Goal: Task Accomplishment & Management: Manage account settings

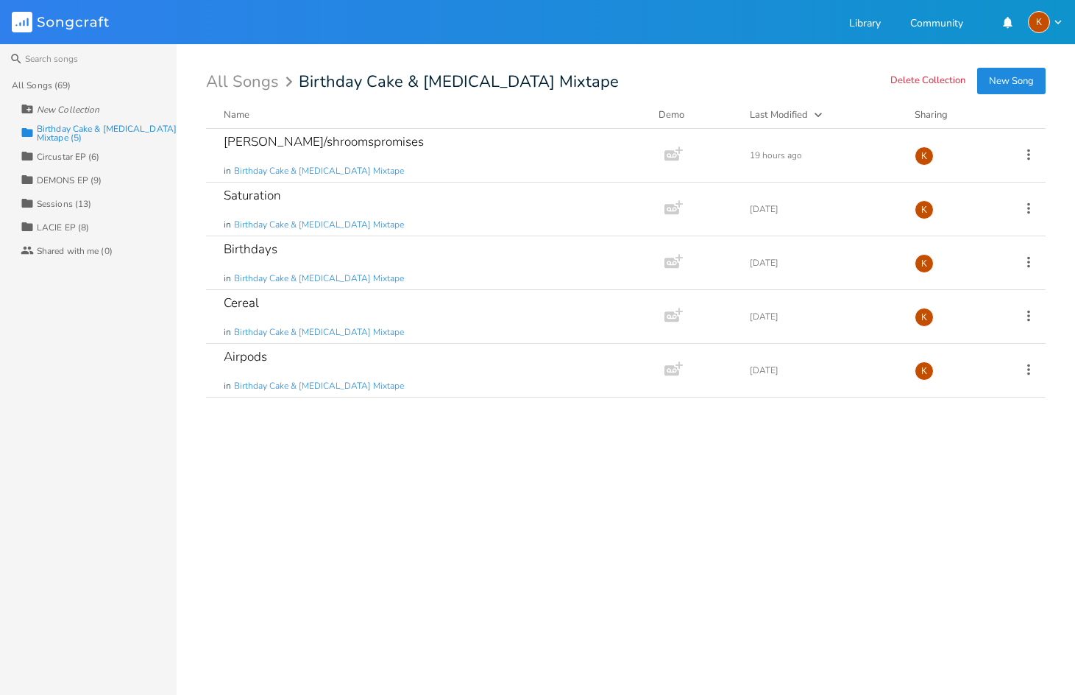
click at [87, 169] on div "Collection DEMONS EP (9)" at bounding box center [99, 180] width 156 height 24
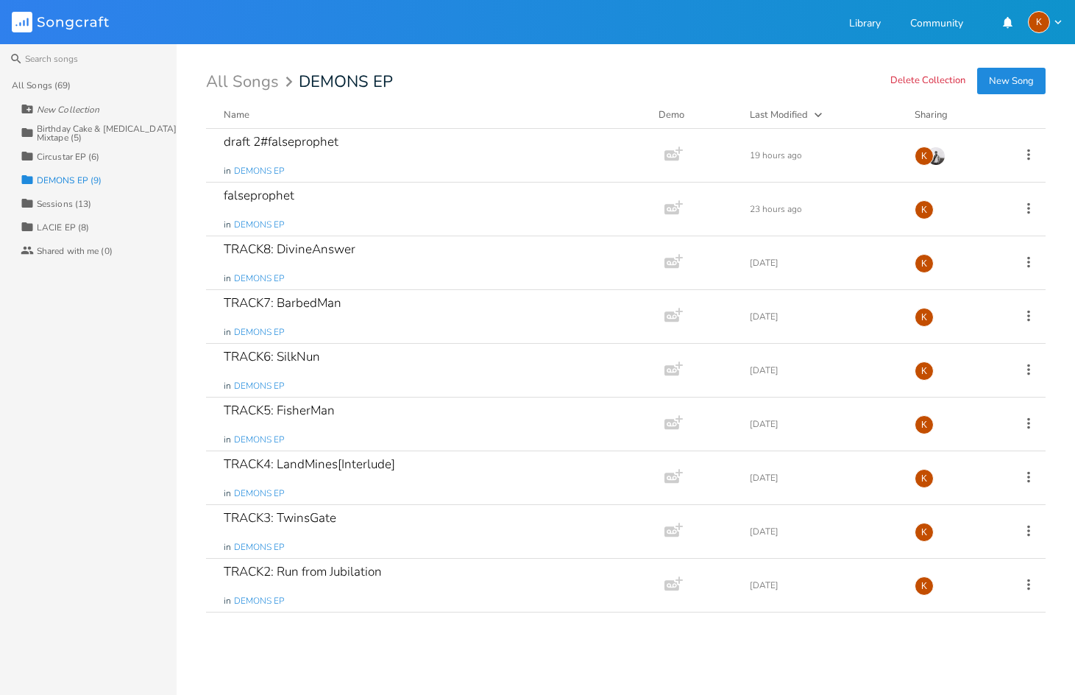
click at [74, 160] on div "Circustar EP (6)" at bounding box center [68, 156] width 63 height 9
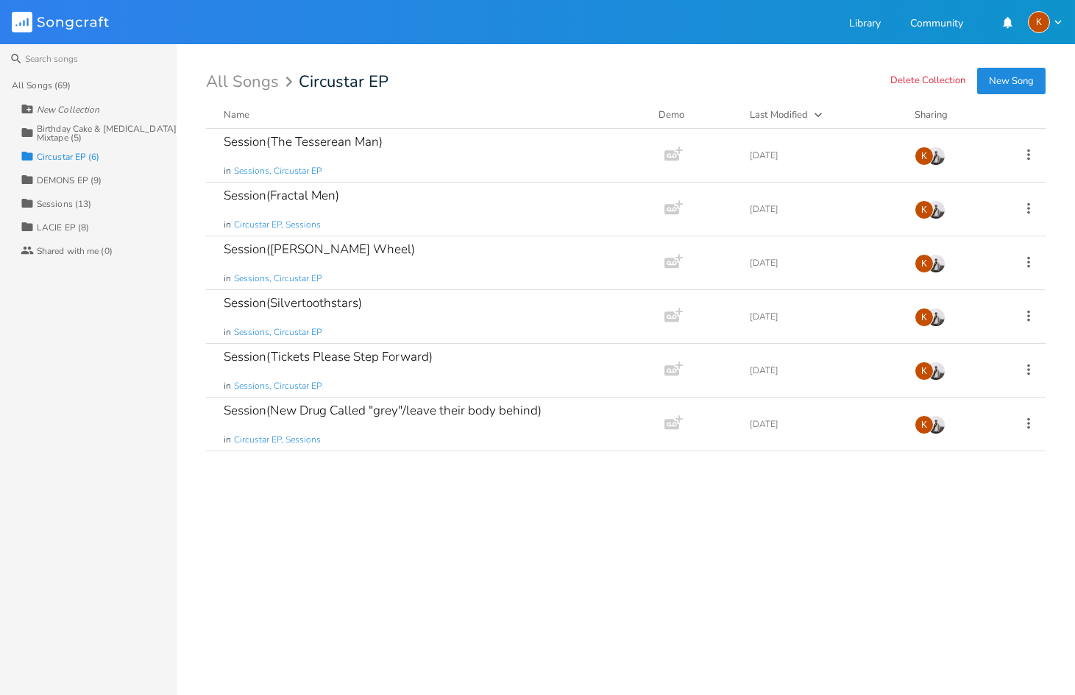
click at [40, 171] on div "Collection DEMONS EP (9)" at bounding box center [99, 180] width 156 height 24
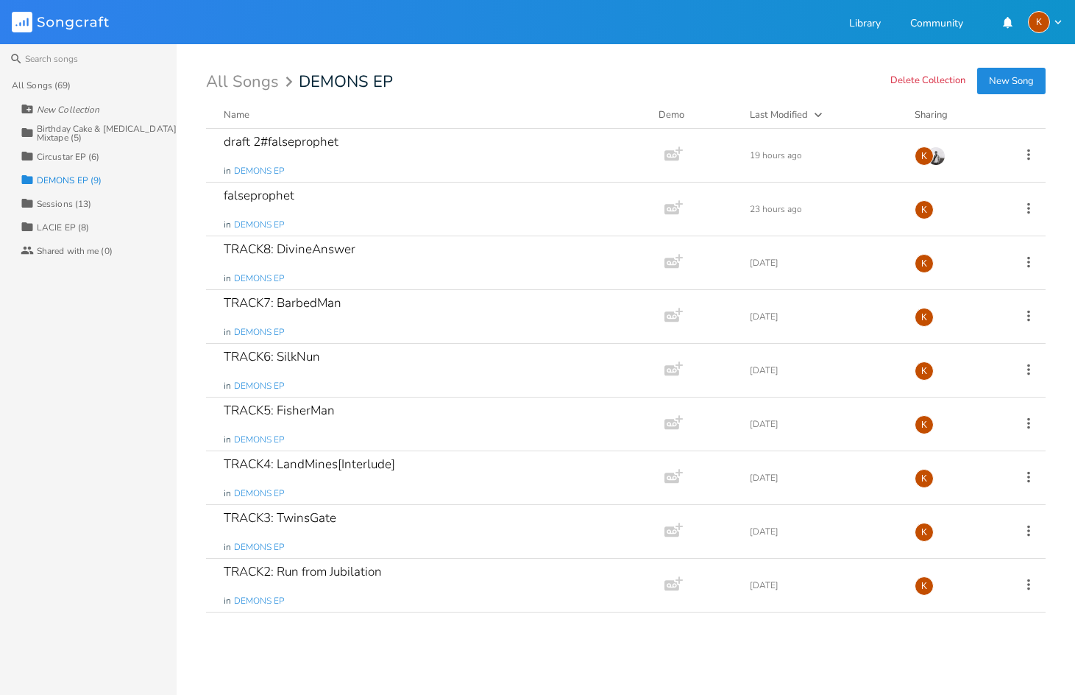
click at [63, 152] on div "Circustar EP (6)" at bounding box center [68, 156] width 63 height 9
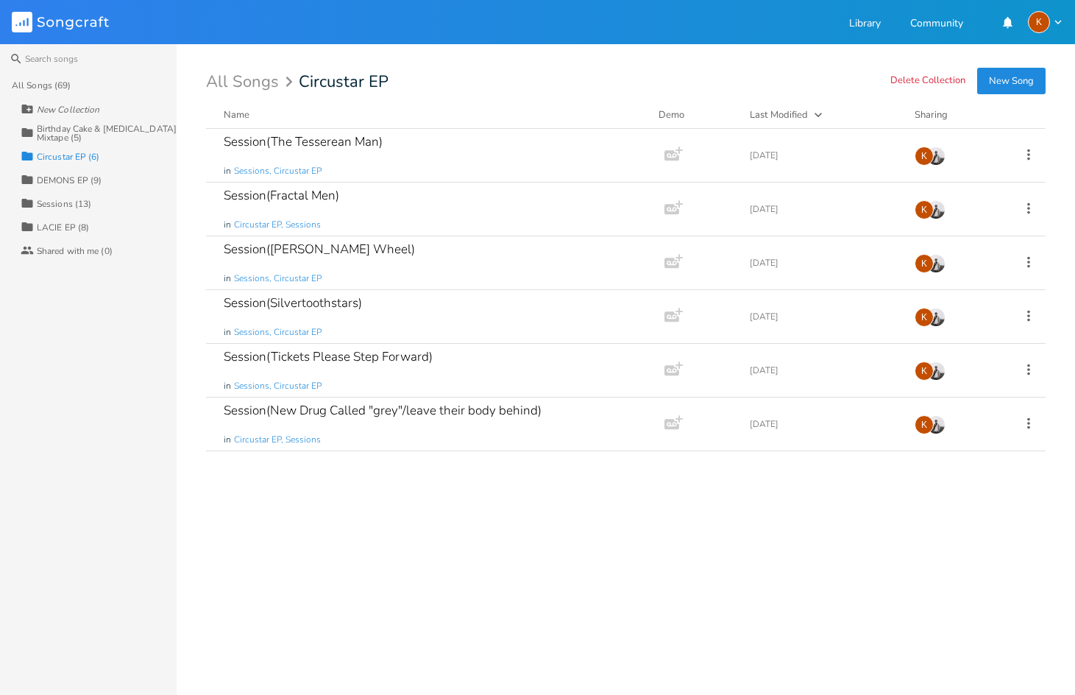
click at [74, 135] on div "Birthday Cake & [MEDICAL_DATA] Mixtape (5)" at bounding box center [107, 133] width 140 height 18
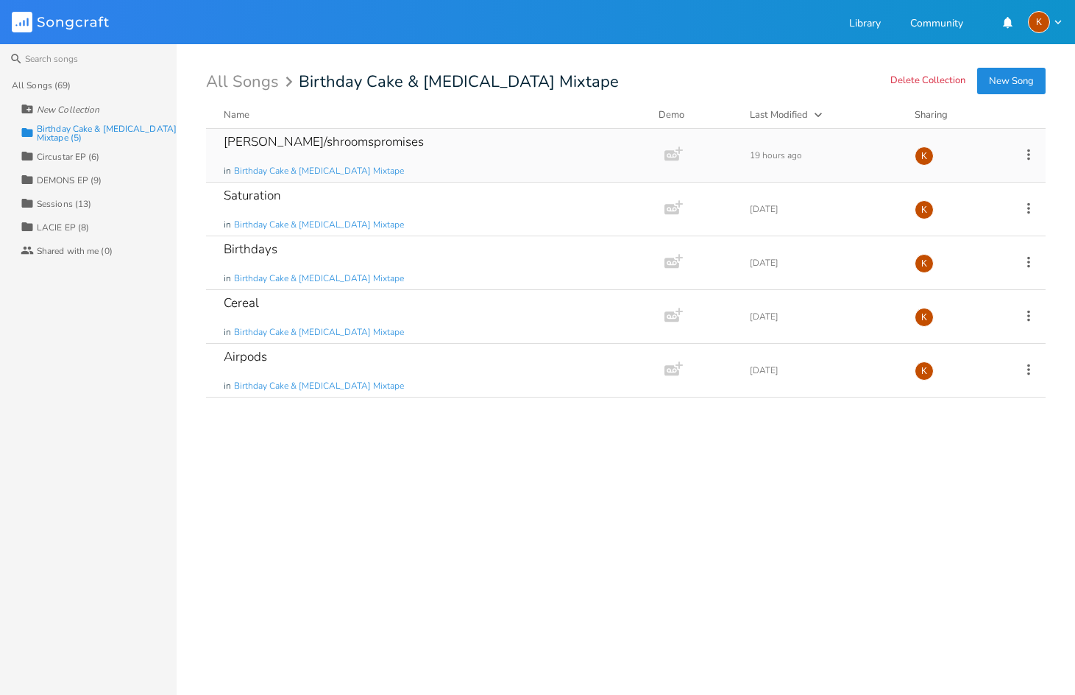
click at [1025, 153] on icon at bounding box center [1029, 154] width 16 height 16
click at [921, 180] on icon "Edit" at bounding box center [921, 177] width 10 height 10
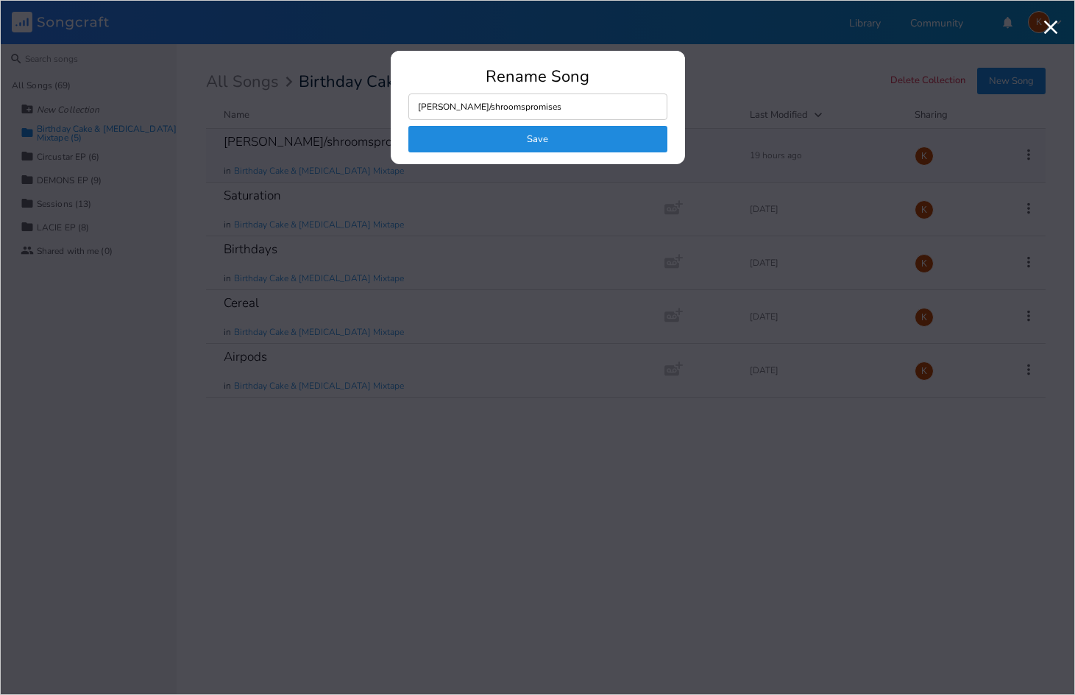
click at [541, 110] on input "[PERSON_NAME]/shroomspromises" at bounding box center [537, 106] width 259 height 26
drag, startPoint x: 548, startPoint y: 110, endPoint x: 165, endPoint y: 84, distance: 383.5
click at [188, 85] on div "Rename [PERSON_NAME]/shroomspromises Save" at bounding box center [537, 347] width 1044 height 664
click at [456, 143] on button "Save" at bounding box center [537, 139] width 259 height 26
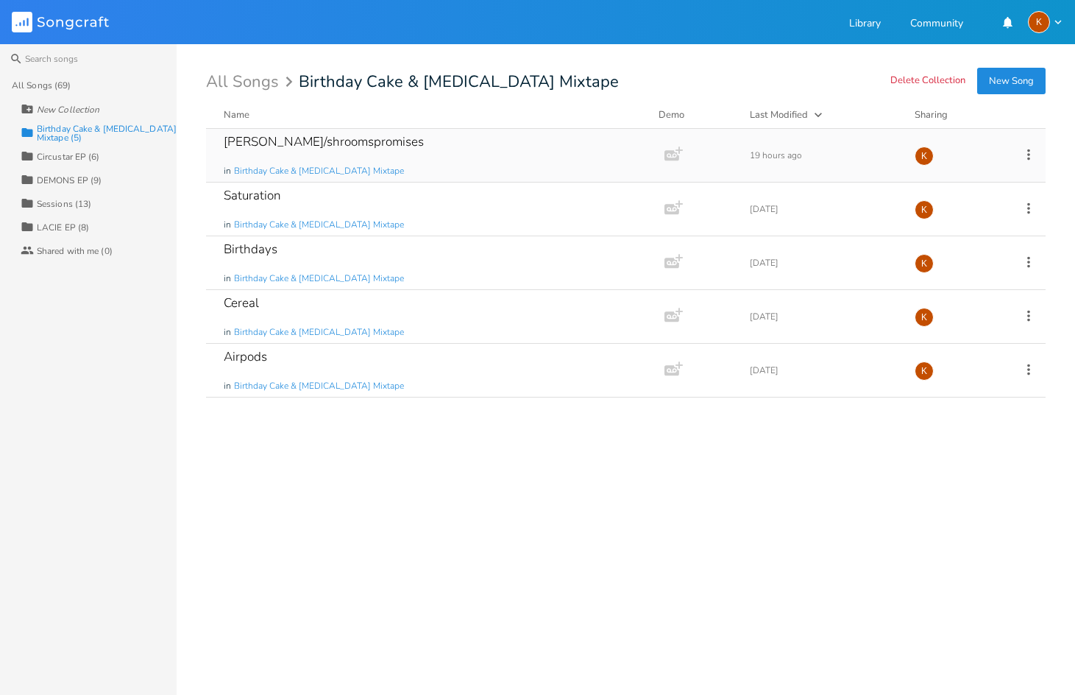
click at [431, 149] on div "[PERSON_NAME]/shroomspromises in Birthday Cake & [MEDICAL_DATA] Mixtape" at bounding box center [432, 155] width 417 height 53
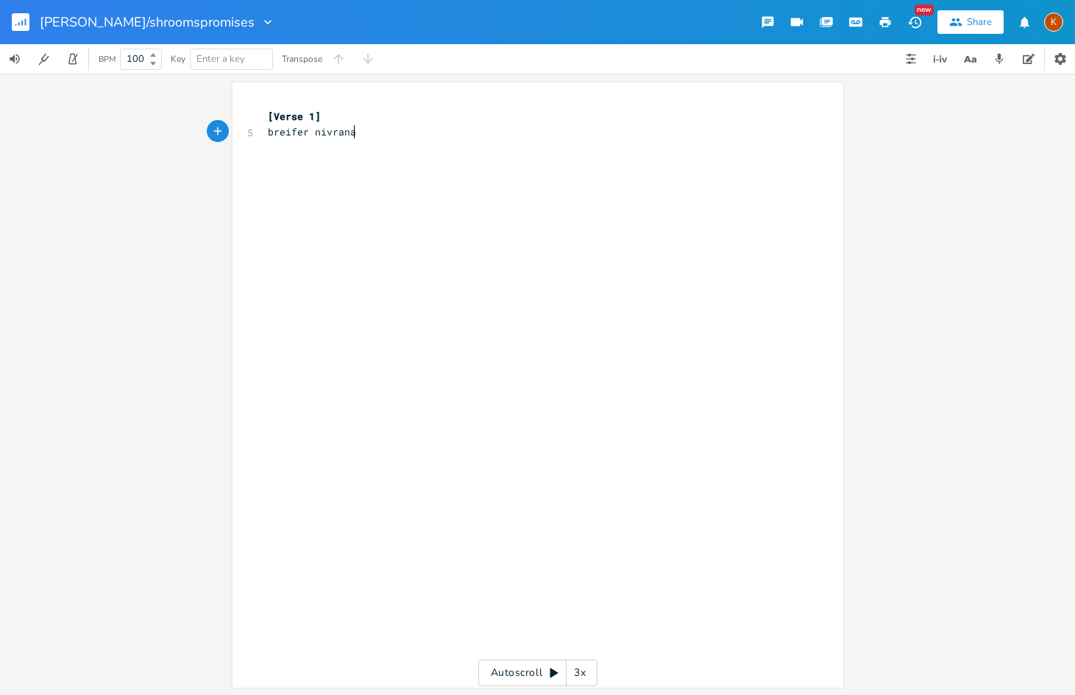
click at [363, 224] on div "xxxxxxxxxx [Verse 1] 5 breifer nivrana" at bounding box center [549, 399] width 568 height 586
click at [21, 26] on rect "button" at bounding box center [21, 22] width 18 height 18
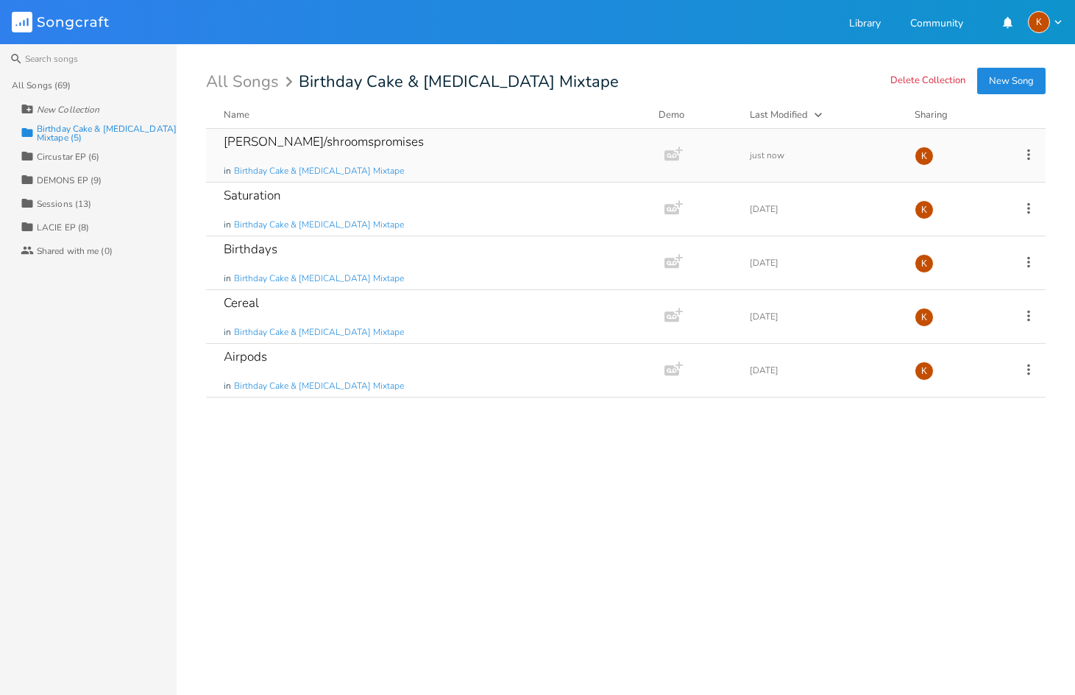
click at [1035, 159] on icon at bounding box center [1029, 154] width 16 height 16
click at [965, 184] on li "Edit Rename" at bounding box center [969, 177] width 118 height 25
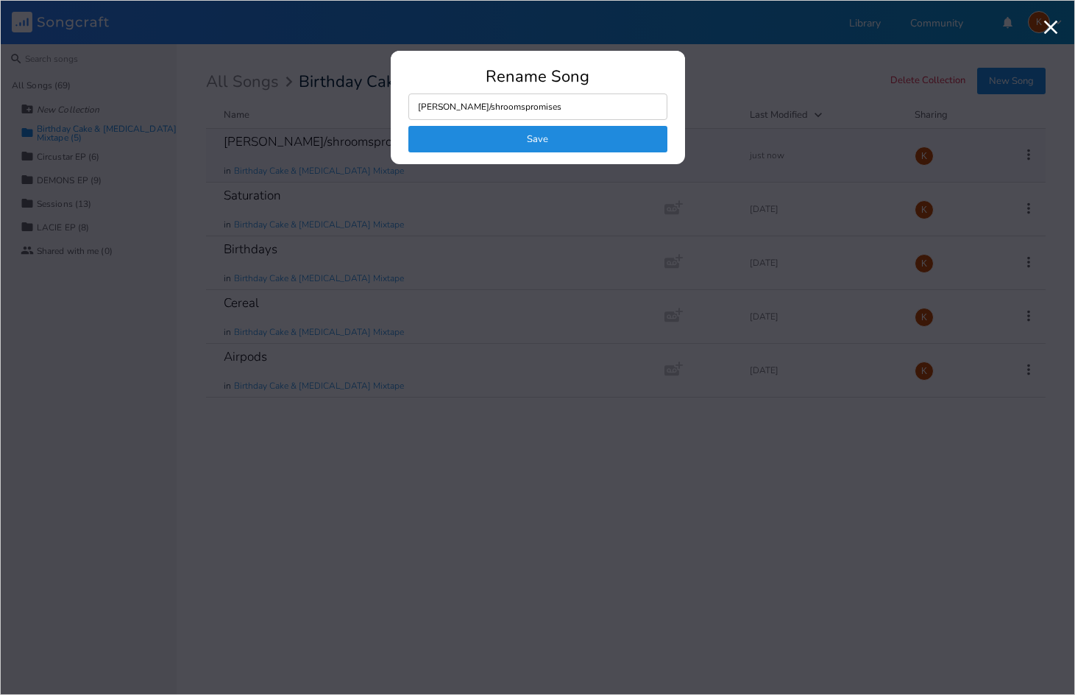
click at [548, 99] on input "[PERSON_NAME]/shroomspromises" at bounding box center [537, 106] width 259 height 26
drag, startPoint x: 548, startPoint y: 111, endPoint x: 57, endPoint y: 31, distance: 498.1
click at [57, 32] on div "Rename [PERSON_NAME]/shroomspromises Save" at bounding box center [537, 347] width 1044 height 664
type input "shroom"
click button "Save" at bounding box center [537, 139] width 259 height 26
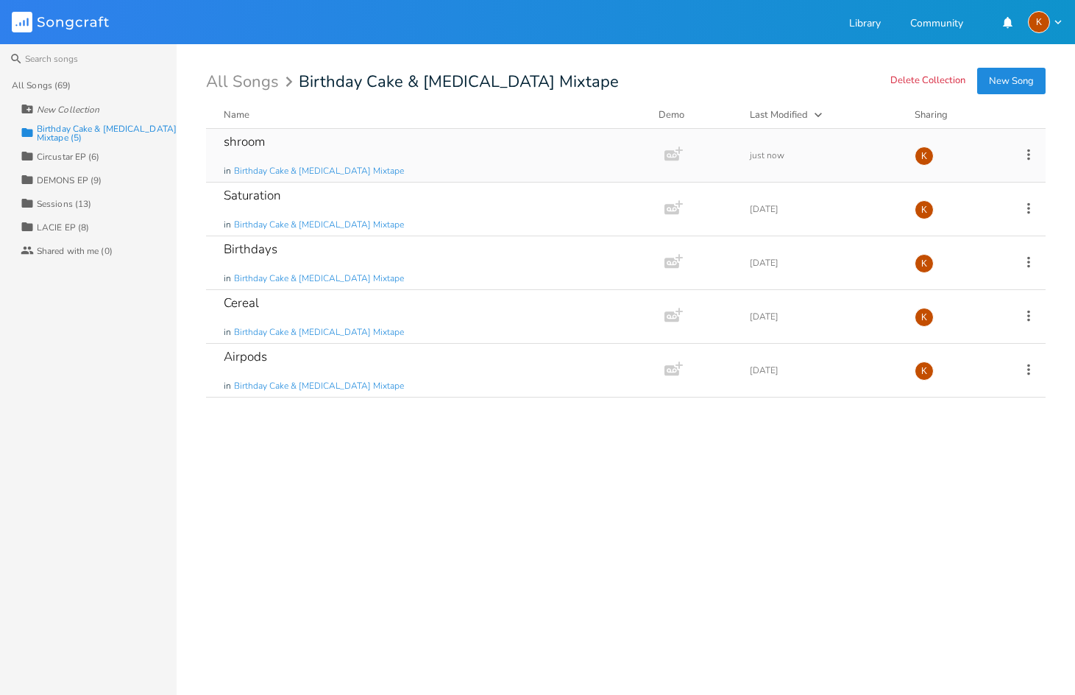
click at [1035, 157] on icon at bounding box center [1029, 154] width 16 height 16
click at [988, 174] on li "Edit Rename" at bounding box center [969, 177] width 118 height 25
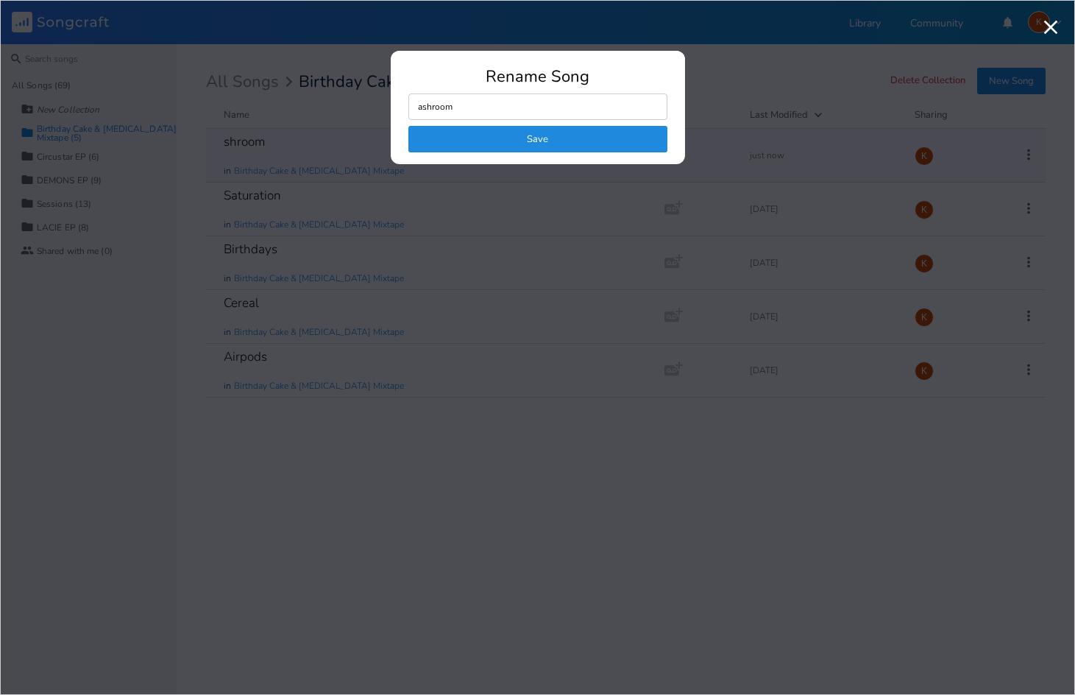
type input "shroom"
click button "Save" at bounding box center [537, 139] width 259 height 26
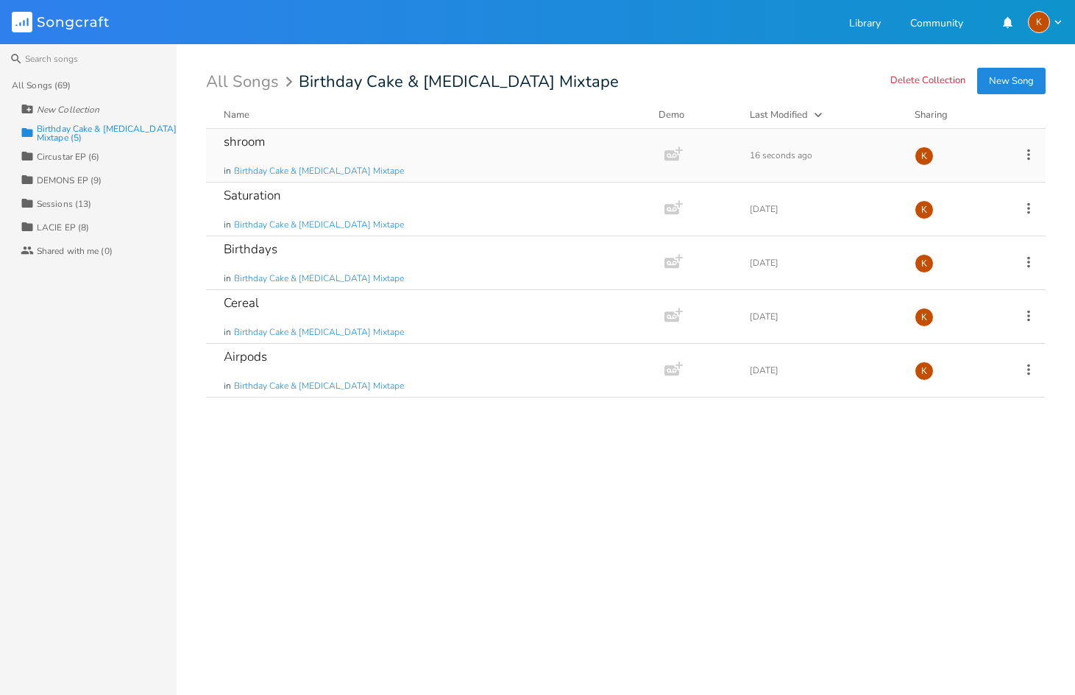
click at [1028, 151] on icon at bounding box center [1028, 154] width 3 height 11
click at [957, 170] on li "Edit Rename" at bounding box center [969, 177] width 118 height 25
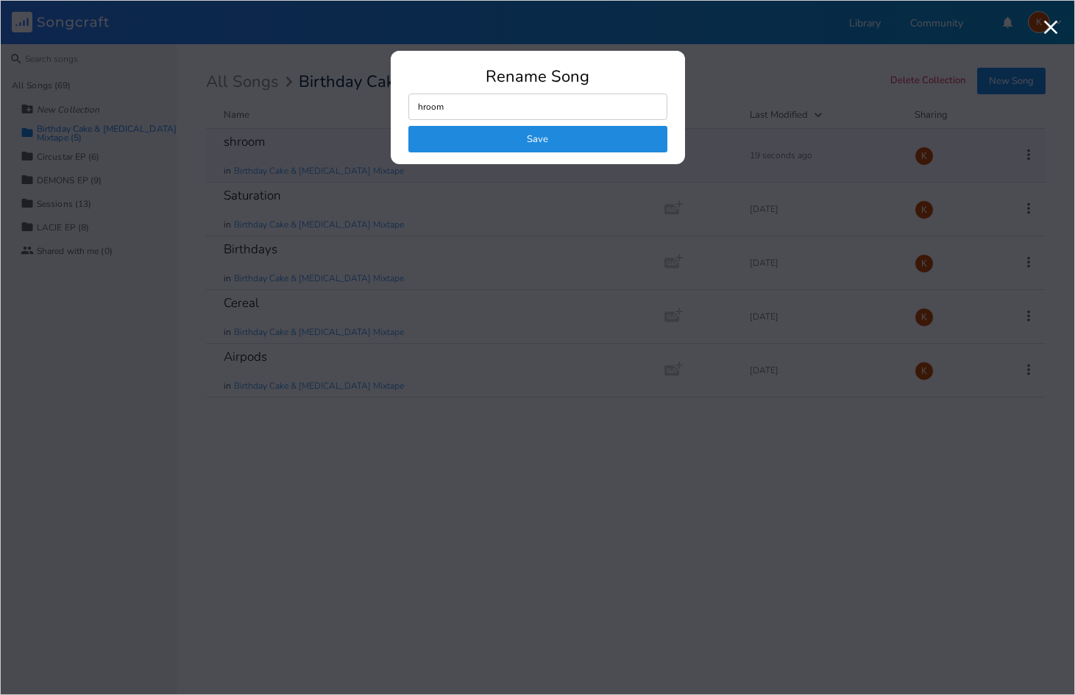
type input "Shroom"
click button "Save" at bounding box center [537, 139] width 259 height 26
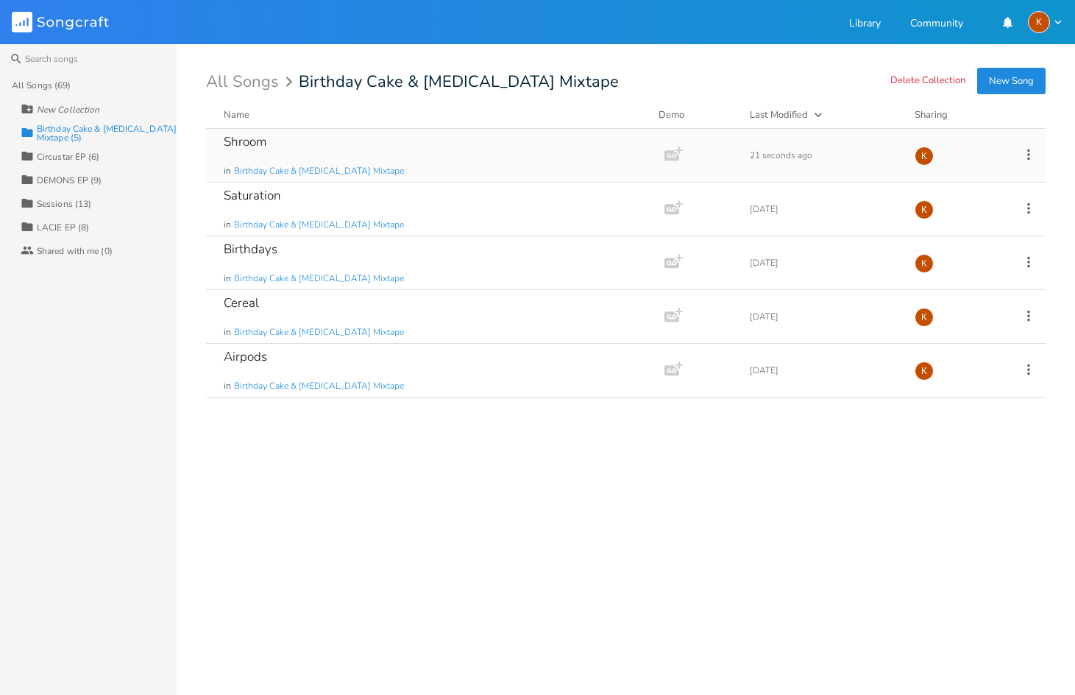
click at [1023, 86] on button "New Song" at bounding box center [1011, 81] width 68 height 26
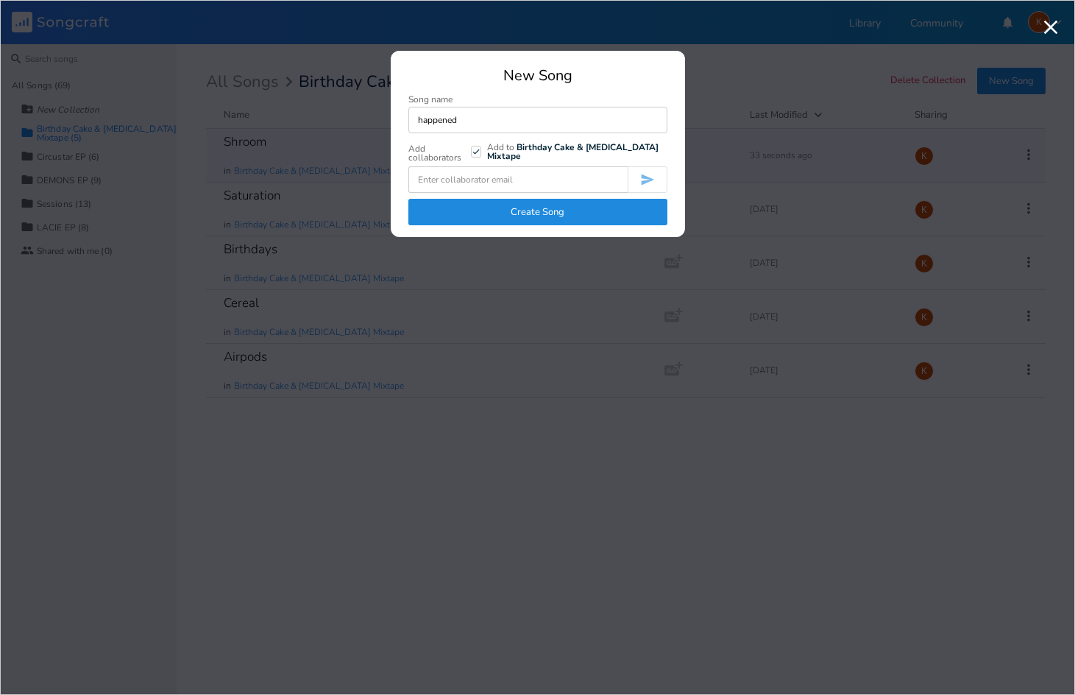
type input "happened"
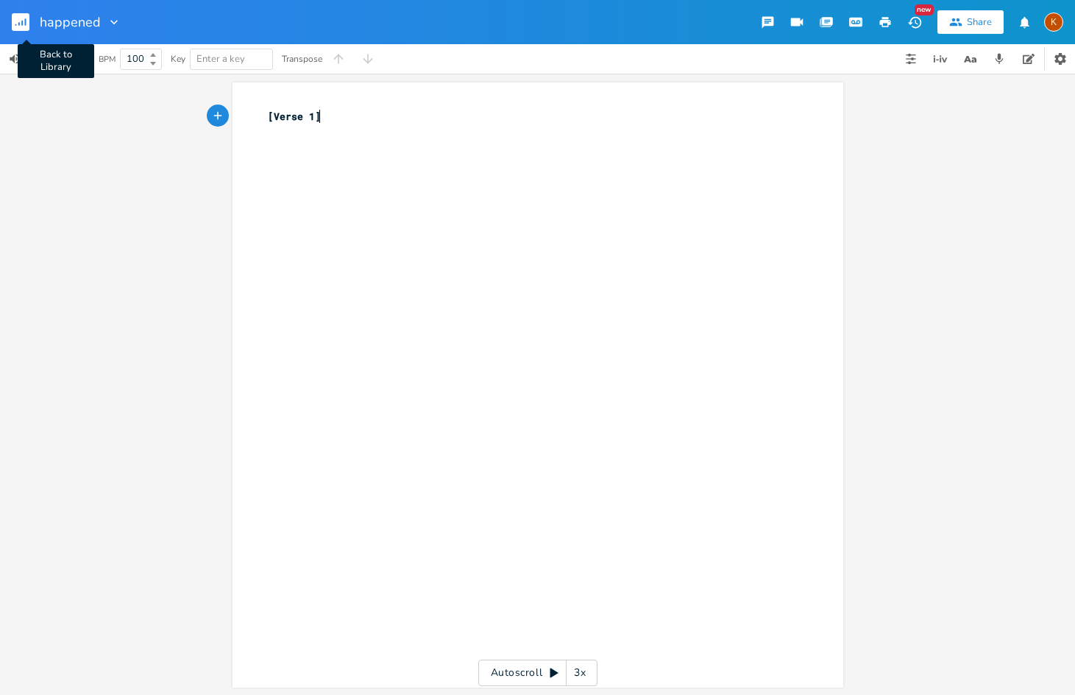
click at [22, 20] on rect "button" at bounding box center [21, 22] width 18 height 18
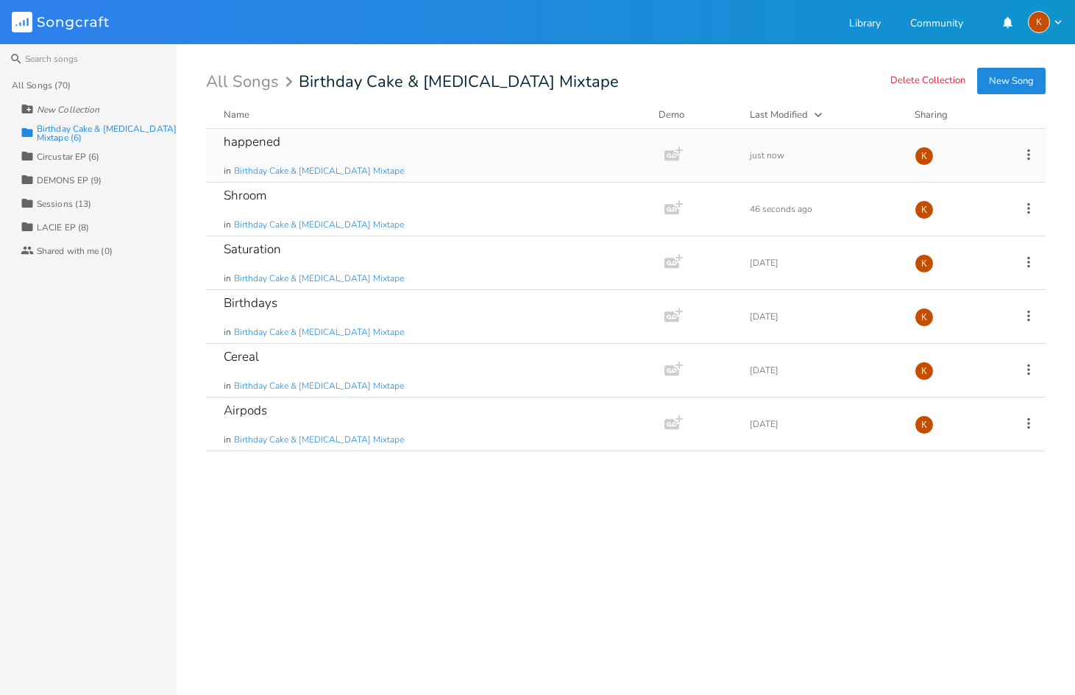
click at [1028, 149] on icon at bounding box center [1028, 154] width 3 height 11
click at [940, 173] on span "Edit Rename" at bounding box center [939, 177] width 46 height 10
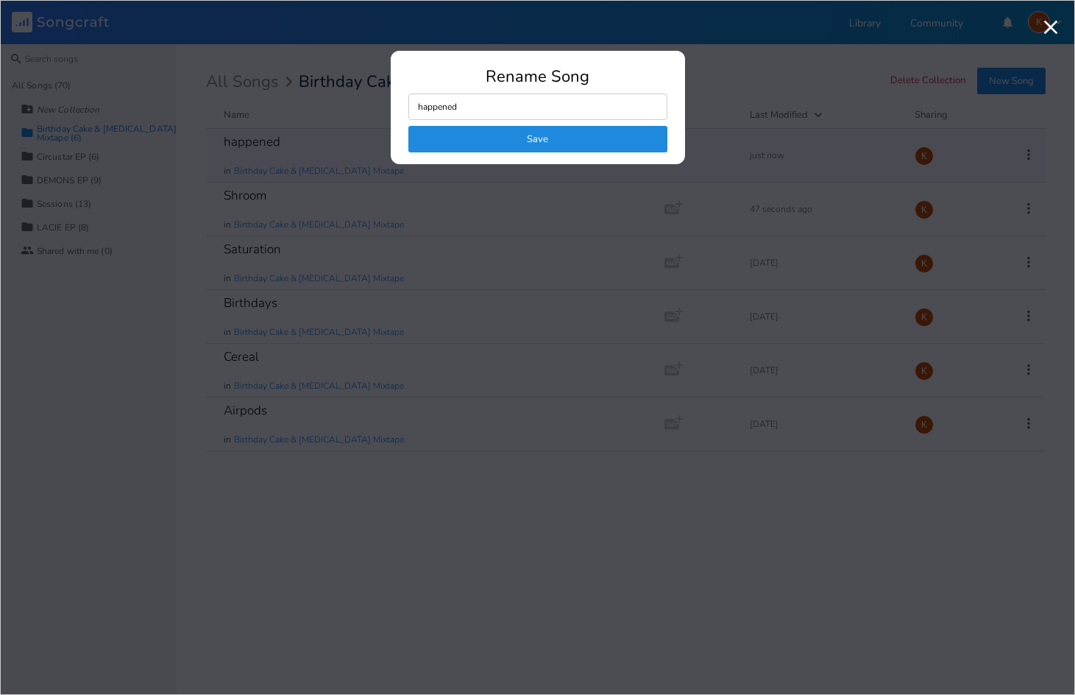
click at [423, 104] on input "happened" at bounding box center [537, 106] width 259 height 26
type input "Happened"
click button "Save" at bounding box center [537, 139] width 259 height 26
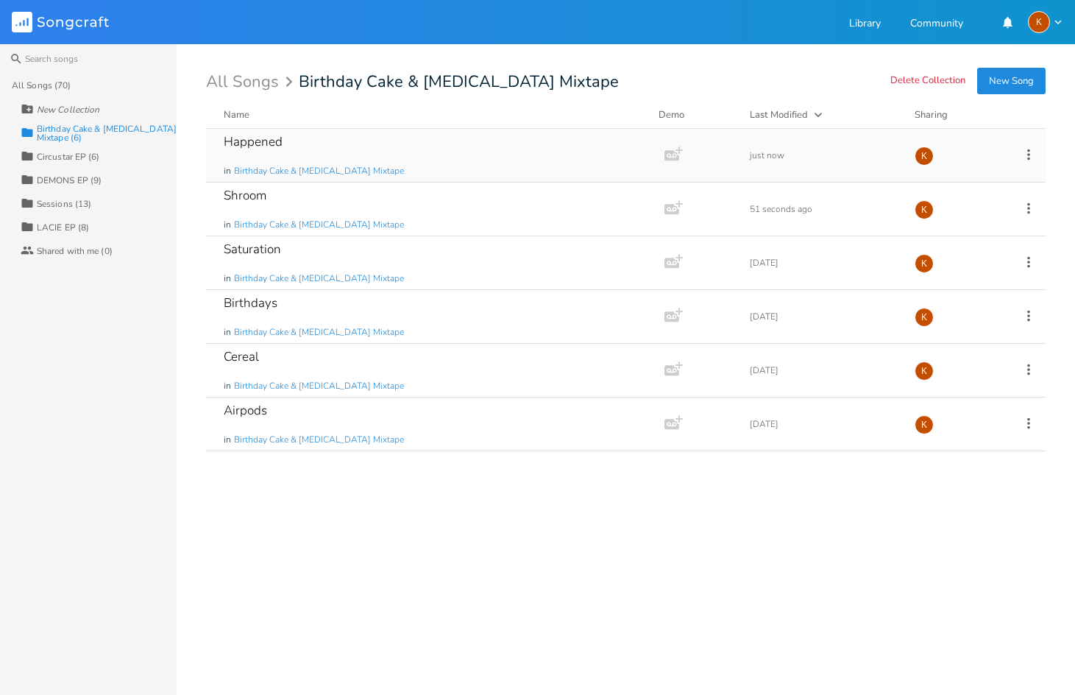
click at [1035, 161] on icon at bounding box center [1029, 154] width 16 height 16
click at [965, 182] on li "Edit Rename" at bounding box center [969, 177] width 118 height 25
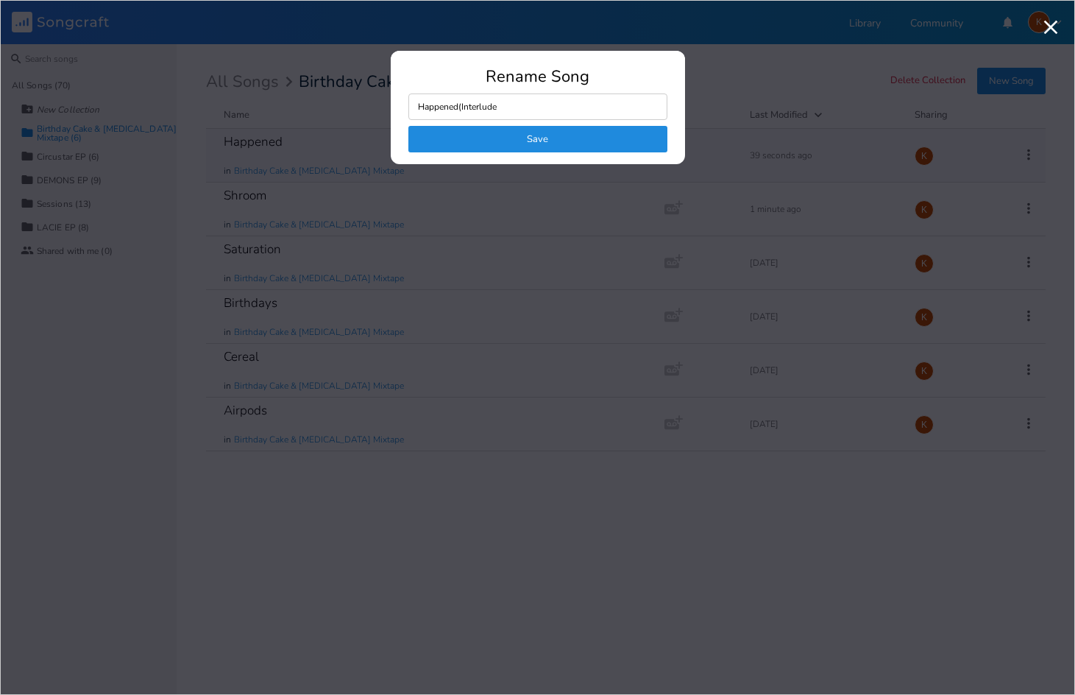
type input "Happened(Interlude)"
click button "Save" at bounding box center [537, 139] width 259 height 26
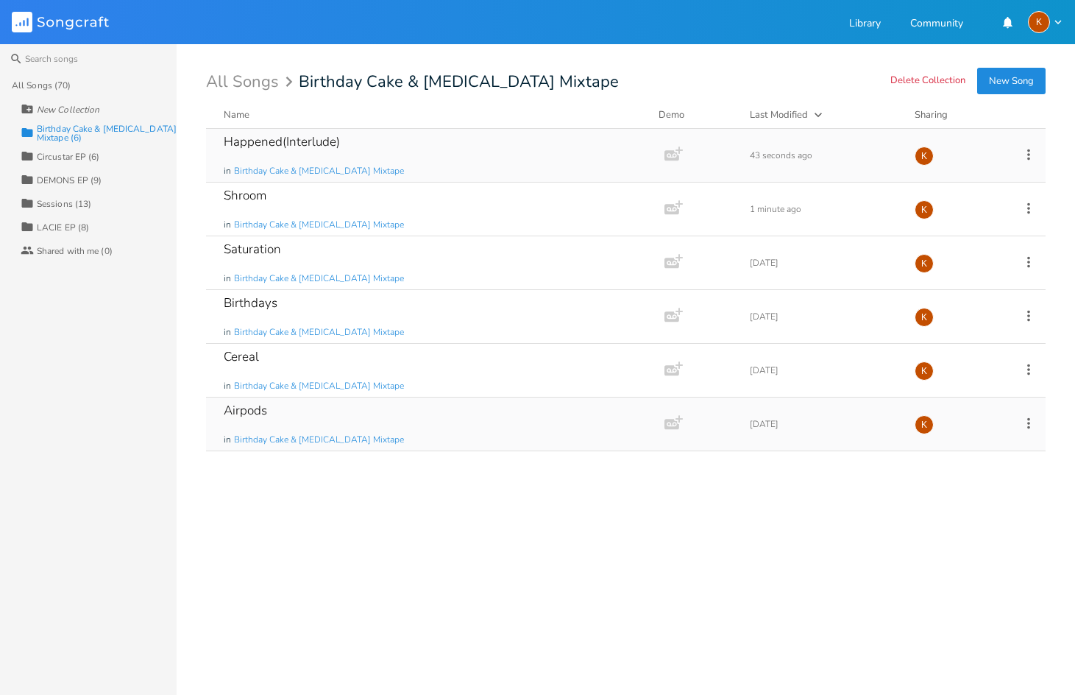
click at [463, 413] on div "Airpods in Birthday Cake & [MEDICAL_DATA] Mixtape" at bounding box center [432, 423] width 417 height 53
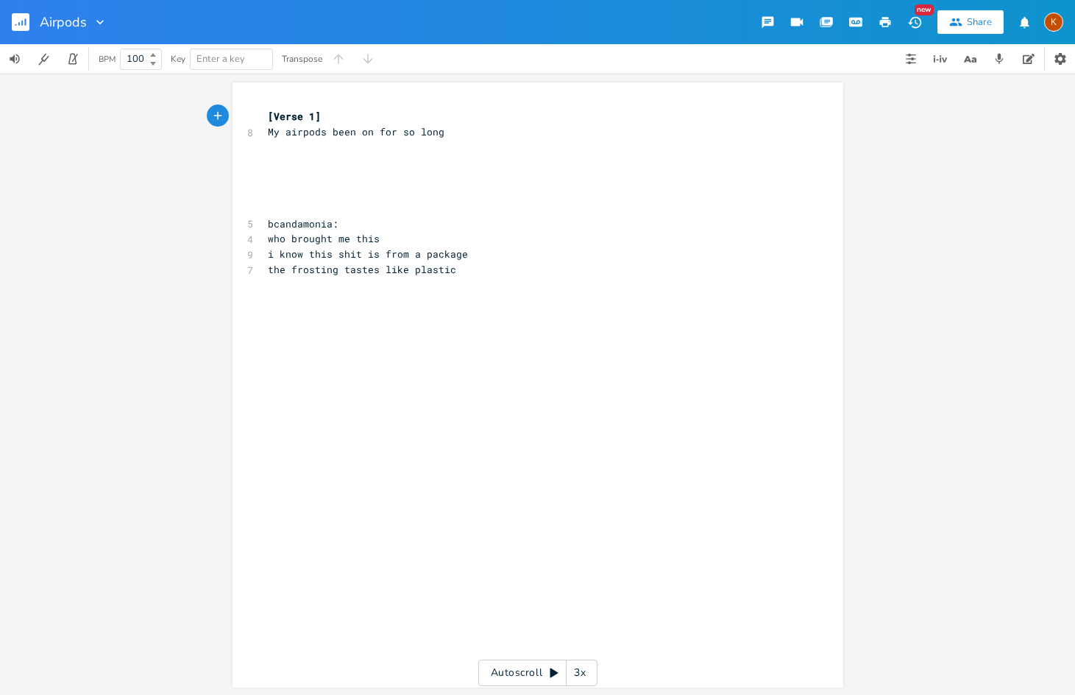
click at [15, 16] on rect "button" at bounding box center [21, 22] width 18 height 18
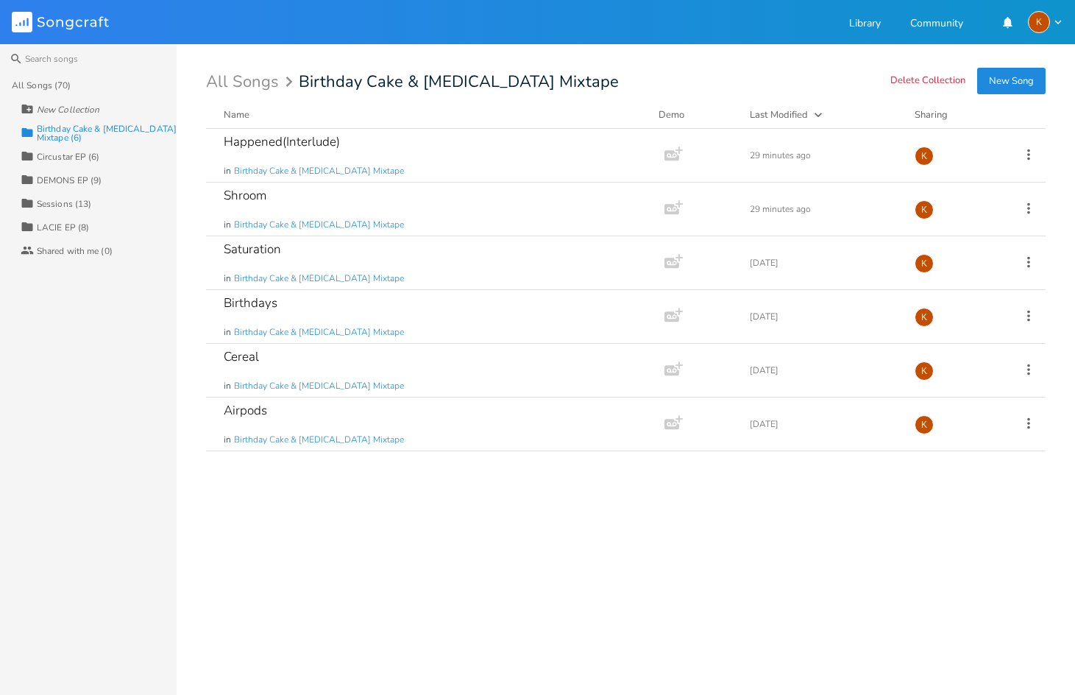
click at [1026, 81] on button "New Song" at bounding box center [1011, 81] width 68 height 26
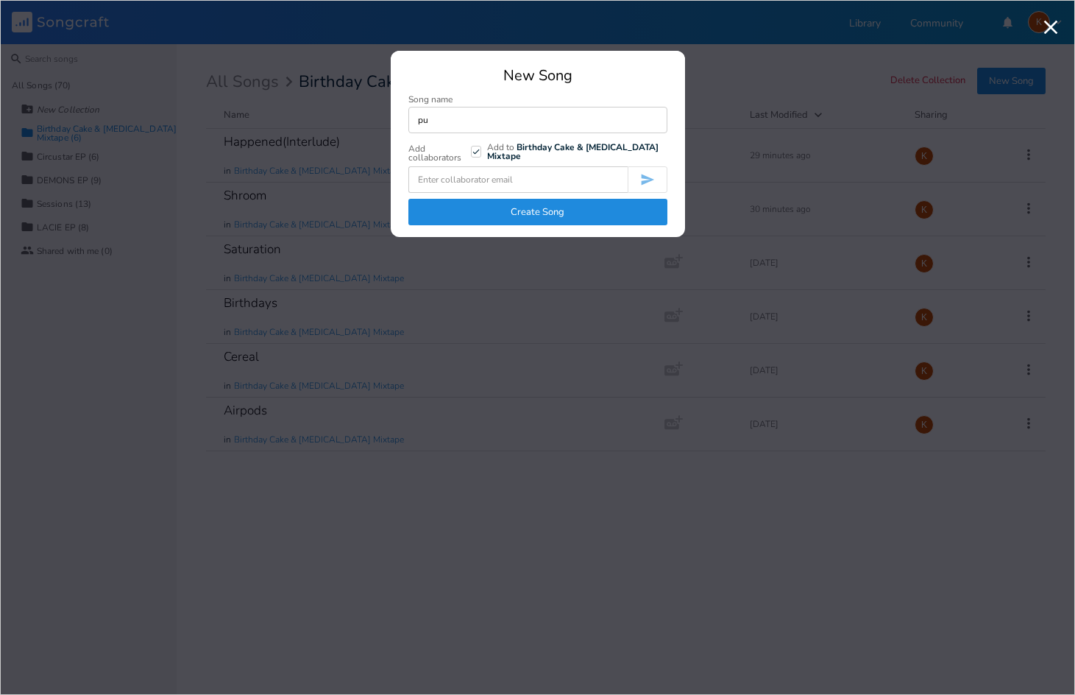
type input "p"
type input "Purpled"
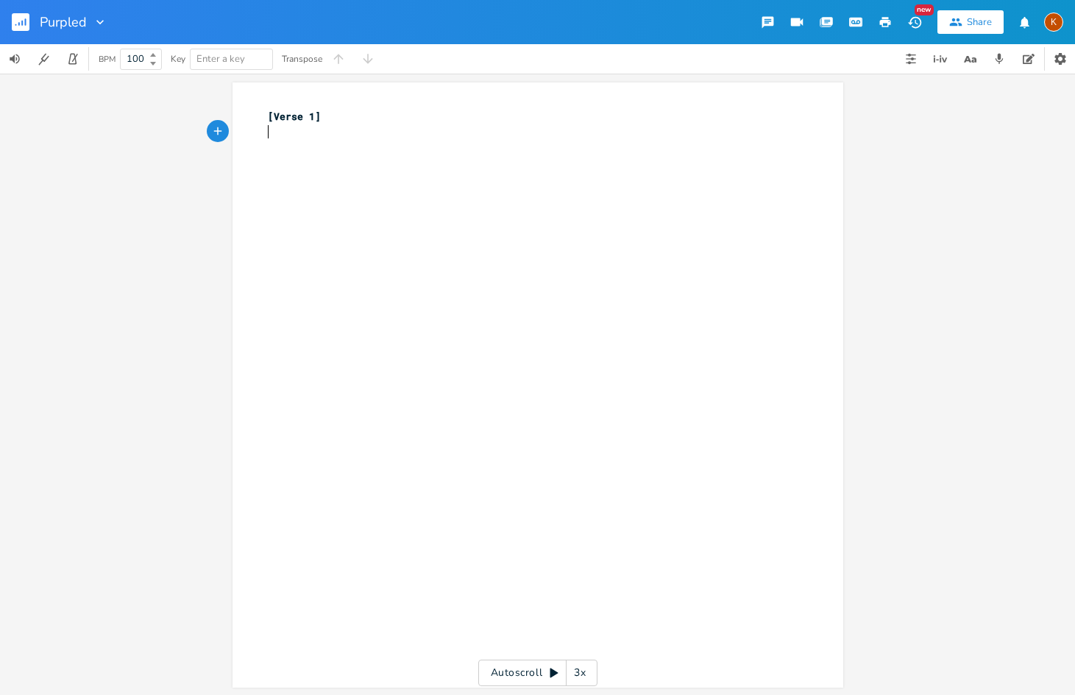
click at [386, 169] on div "xxxxxxxxxx [Verse 1] ​" at bounding box center [549, 399] width 568 height 586
type textarea "bruised?"
click at [8, 18] on div "Purpled" at bounding box center [53, 22] width 107 height 44
click at [13, 18] on rect "button" at bounding box center [21, 22] width 18 height 18
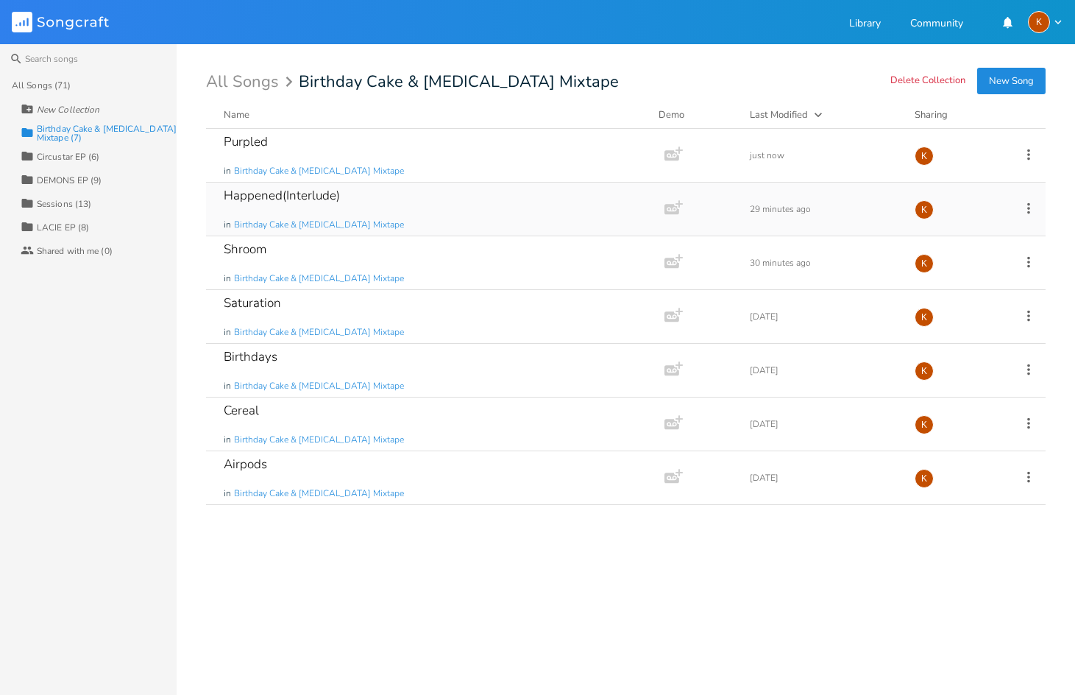
click at [1027, 209] on icon at bounding box center [1029, 208] width 16 height 16
click at [945, 354] on span "Delete Delete" at bounding box center [936, 356] width 40 height 10
click at [1030, 206] on icon at bounding box center [1029, 208] width 16 height 16
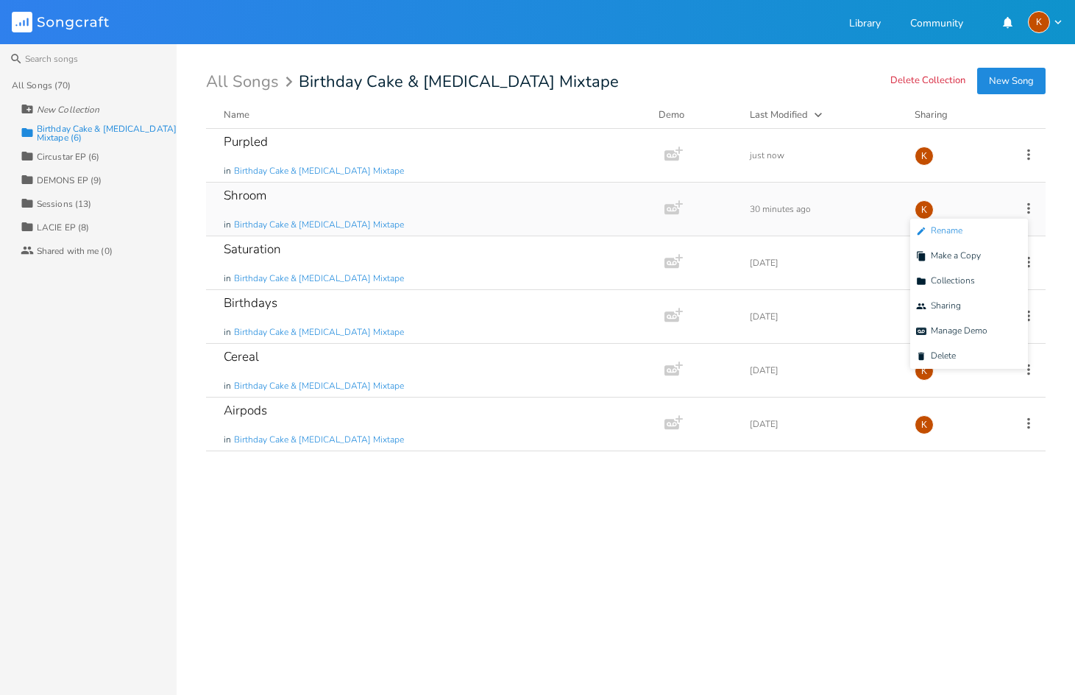
click at [965, 226] on li "Edit Rename" at bounding box center [969, 231] width 118 height 25
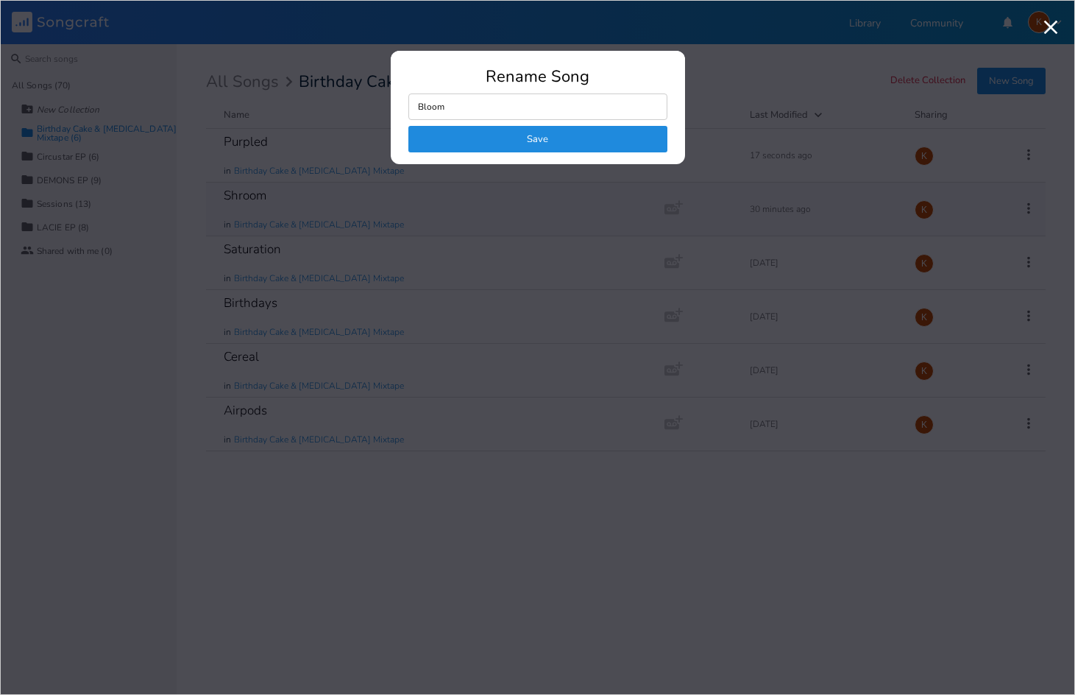
type input "Blooms"
click button "Save" at bounding box center [537, 139] width 259 height 26
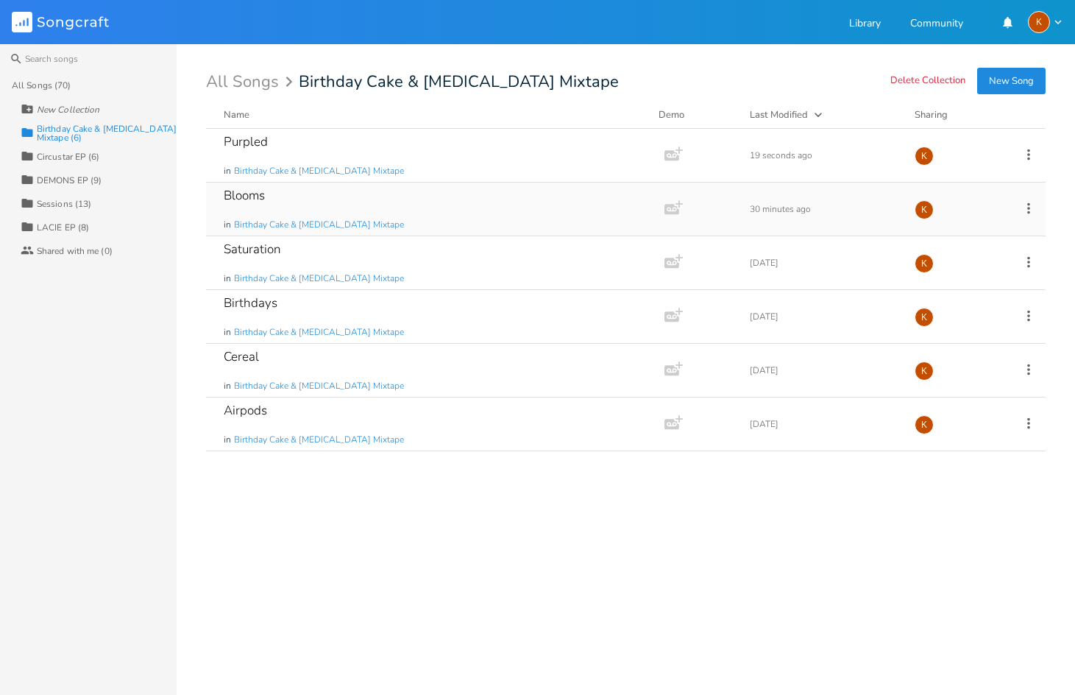
click at [769, 117] on div "Last Modified" at bounding box center [779, 114] width 58 height 13
click at [1035, 426] on icon at bounding box center [1029, 423] width 16 height 16
click at [1025, 366] on icon at bounding box center [1029, 369] width 16 height 16
click at [988, 386] on li "Edit Rename" at bounding box center [969, 392] width 118 height 25
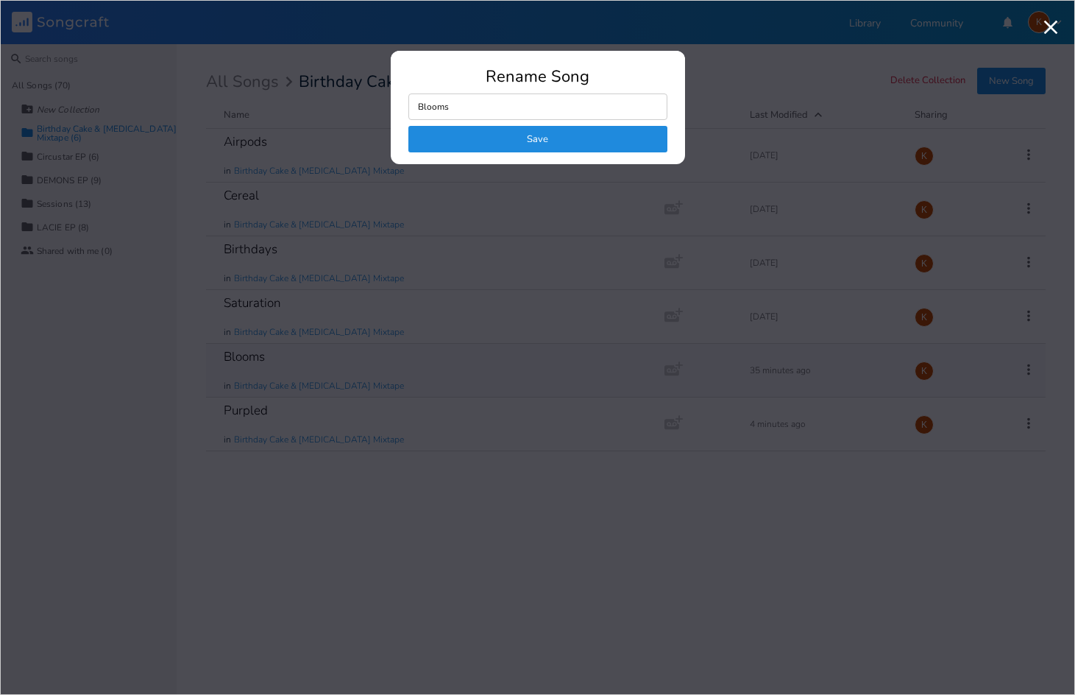
click at [548, 106] on input "Blooms" at bounding box center [537, 106] width 259 height 26
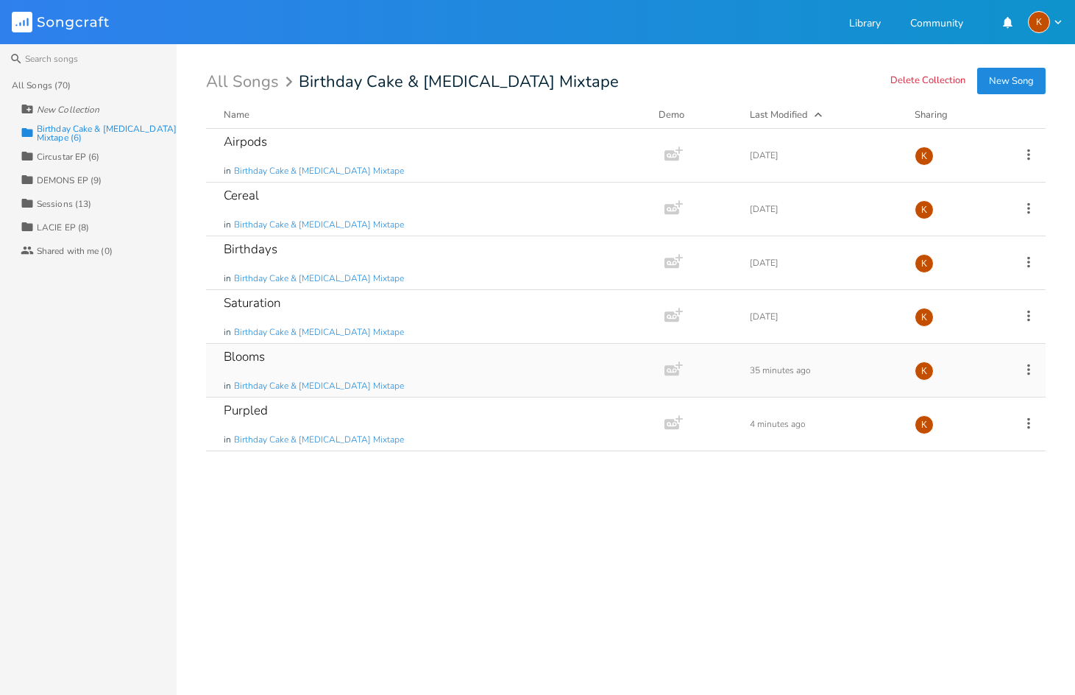
click at [442, 369] on div "Blooms in Birthday Cake & Ammonia Mixtape" at bounding box center [432, 370] width 417 height 53
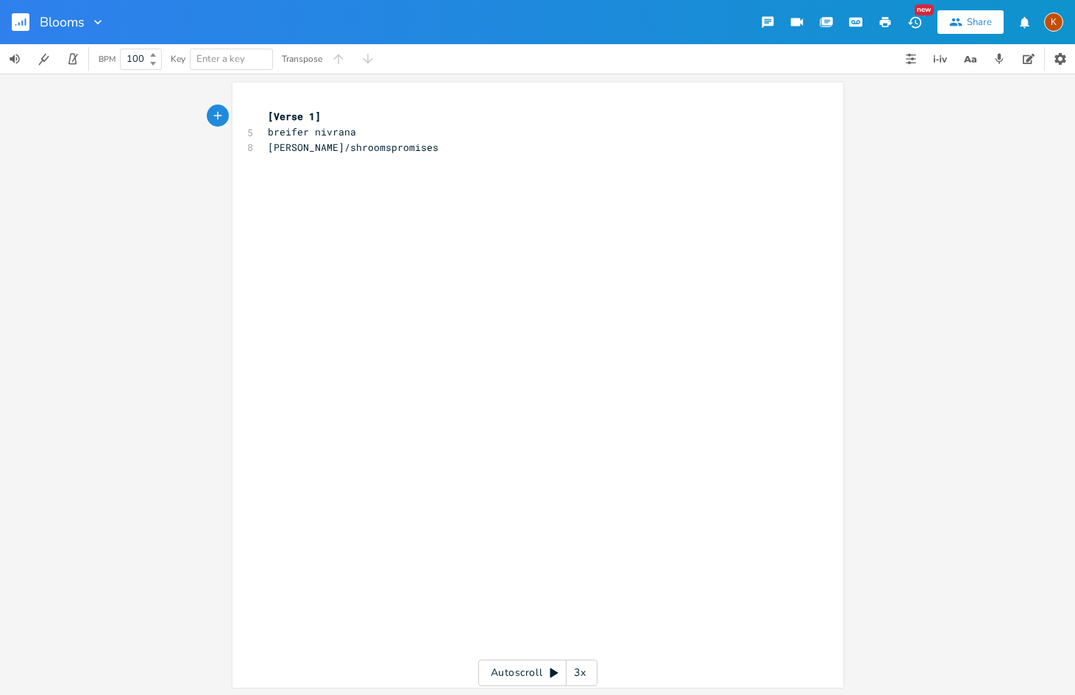
click at [458, 143] on pre "[PERSON_NAME]/shroomspromises" at bounding box center [530, 147] width 531 height 15
click at [24, 21] on rect "button" at bounding box center [21, 22] width 18 height 18
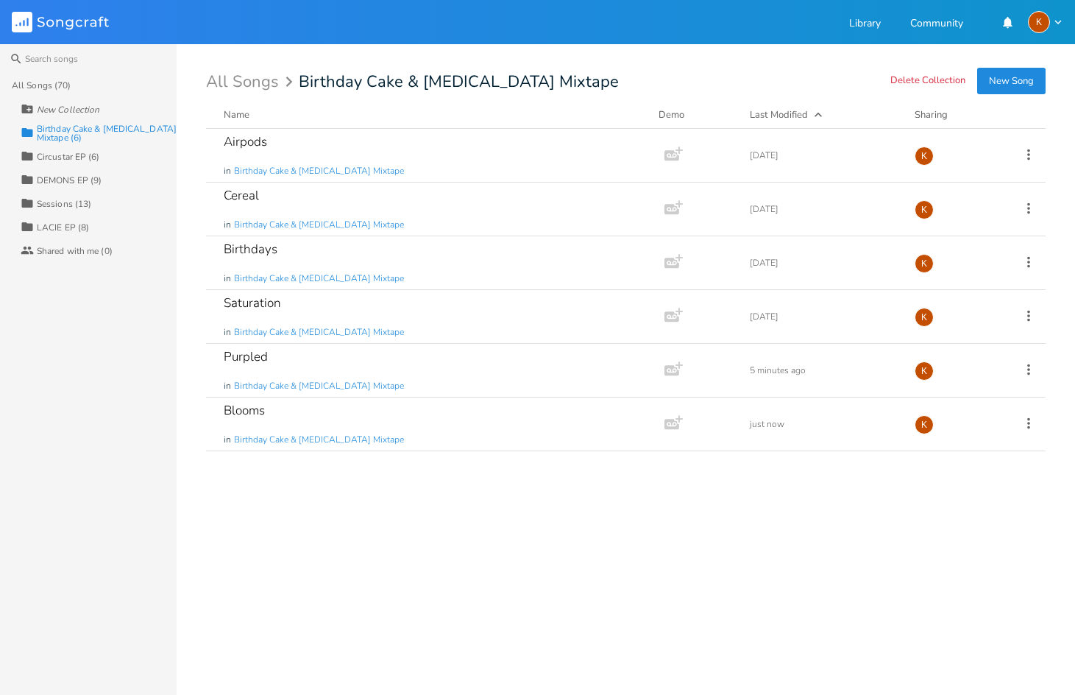
click at [462, 534] on div "Airpods in Birthday Cake & Ammonia Mixtape Add Demo 4 days ago K Cereal in Birt…" at bounding box center [626, 406] width 840 height 554
click at [1037, 425] on div "Blooms in Birthday Cake & Ammonia Mixtape Add Demo just now K" at bounding box center [626, 424] width 840 height 54
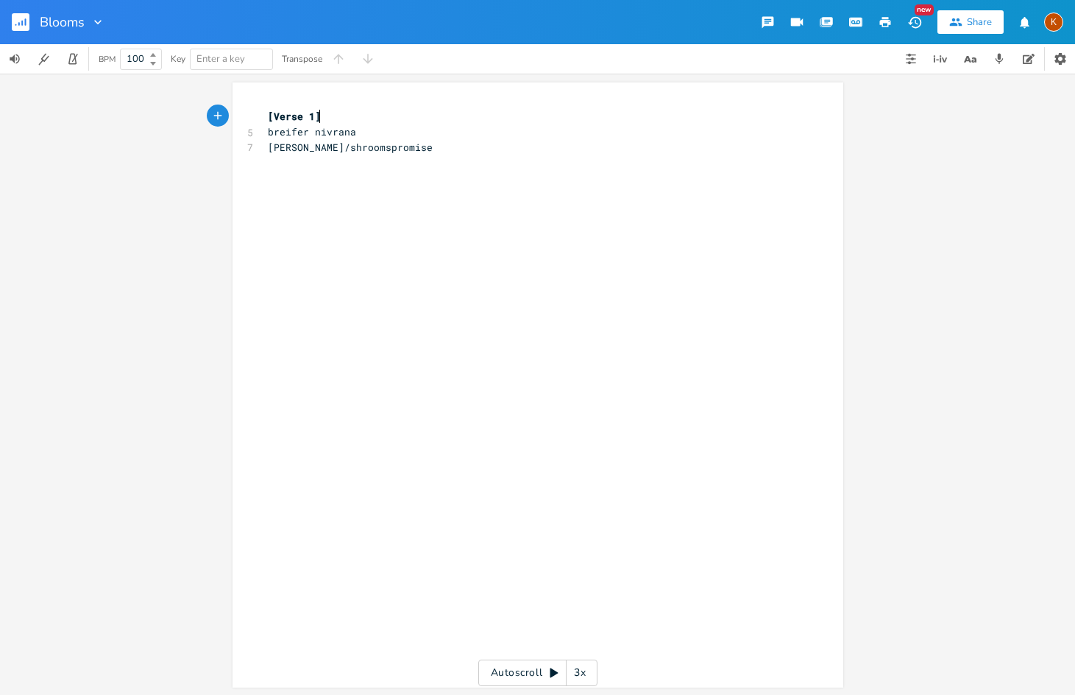
click at [10, 17] on div "Blooms" at bounding box center [52, 22] width 105 height 44
click at [18, 18] on rect "button" at bounding box center [21, 22] width 18 height 18
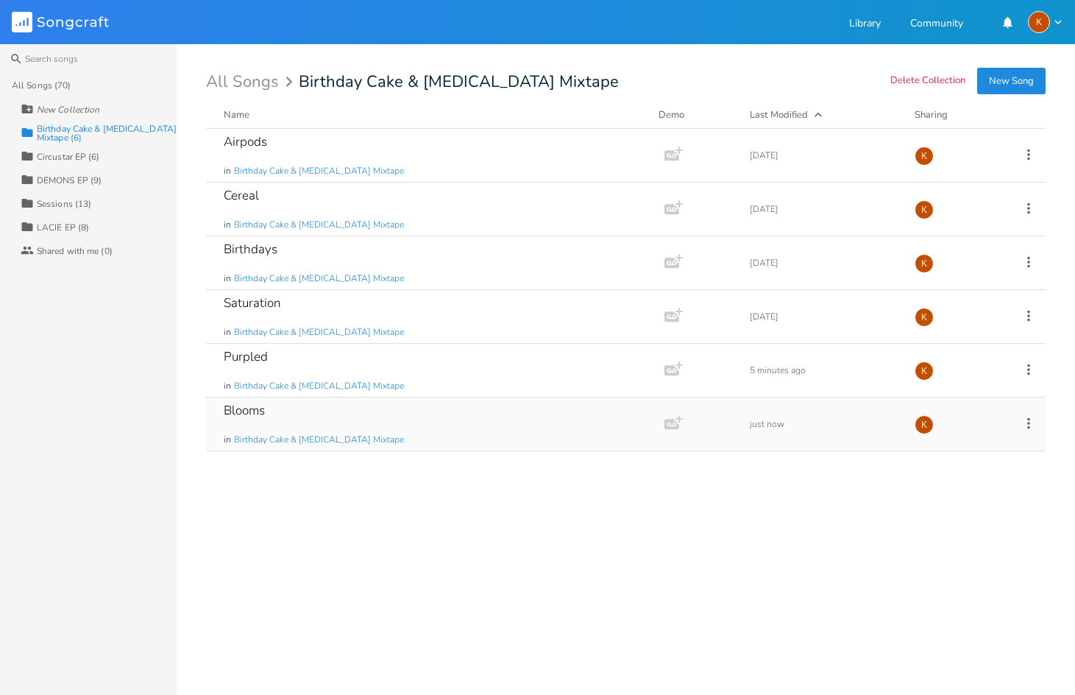
click at [1034, 424] on icon at bounding box center [1029, 423] width 16 height 16
click at [981, 441] on li "Edit Rename" at bounding box center [969, 445] width 118 height 25
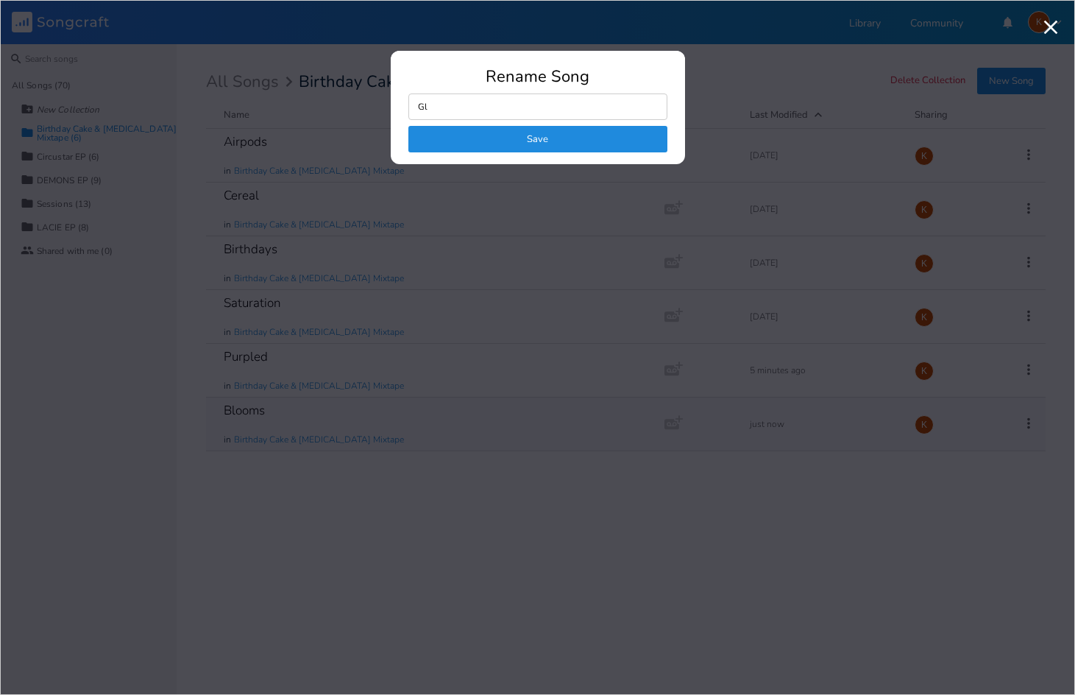
type input "G"
type input "CrystalDigitalBlooms"
click button "Save" at bounding box center [537, 139] width 259 height 26
